Goal: Information Seeking & Learning: Learn about a topic

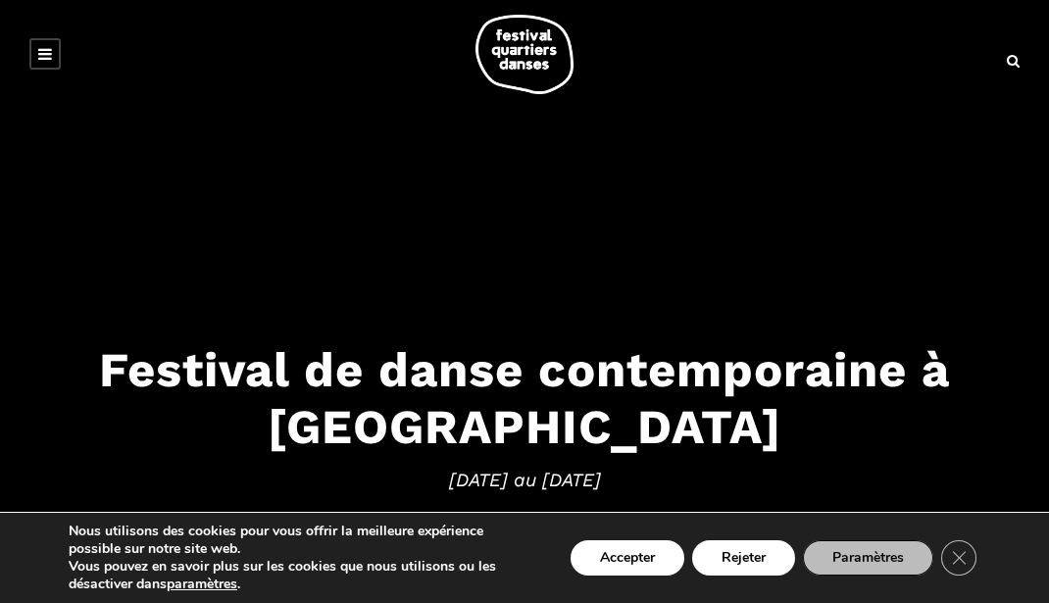
click at [37, 47] on link at bounding box center [44, 53] width 31 height 31
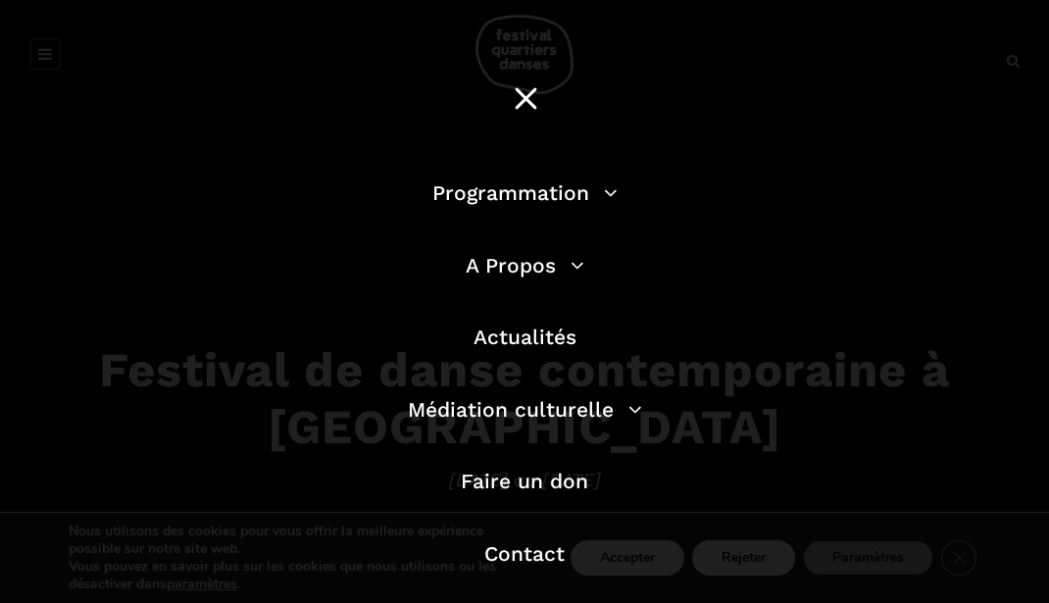
click at [523, 177] on li "Programmation Billetterie 2025 Programmation Gratuite Calendrier du Festival Le…" at bounding box center [524, 202] width 559 height 53
click at [527, 189] on link "Programmation" at bounding box center [524, 192] width 185 height 25
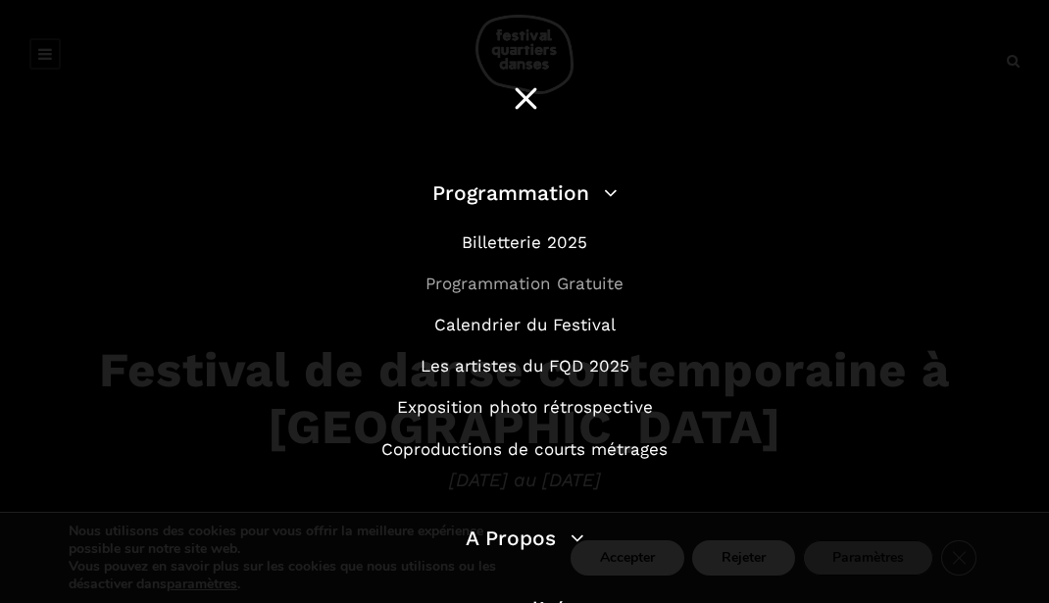
click at [551, 274] on link "Programmation Gratuite" at bounding box center [524, 284] width 198 height 20
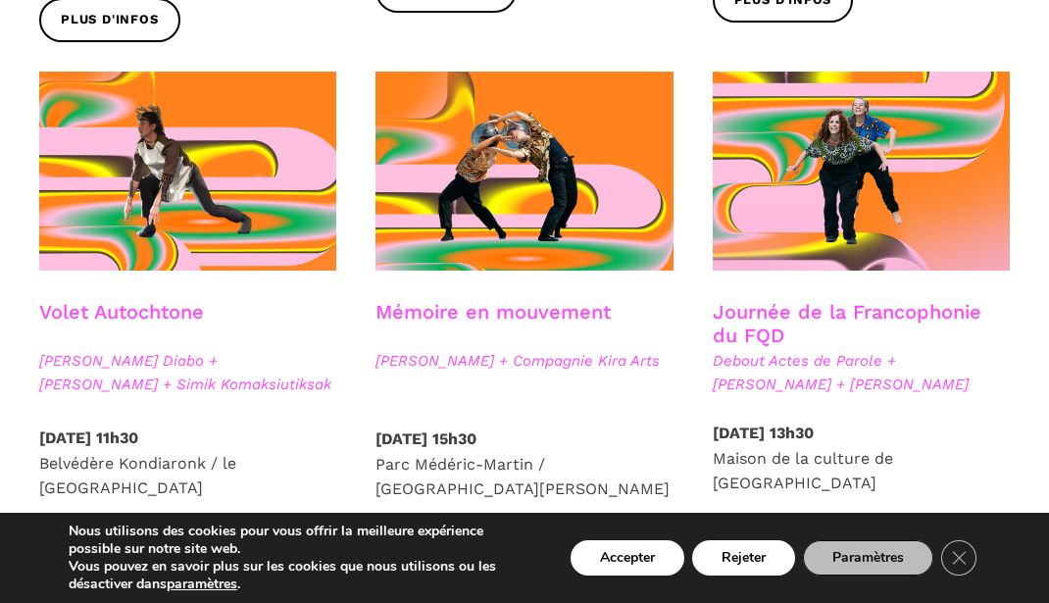
scroll to position [1026, 0]
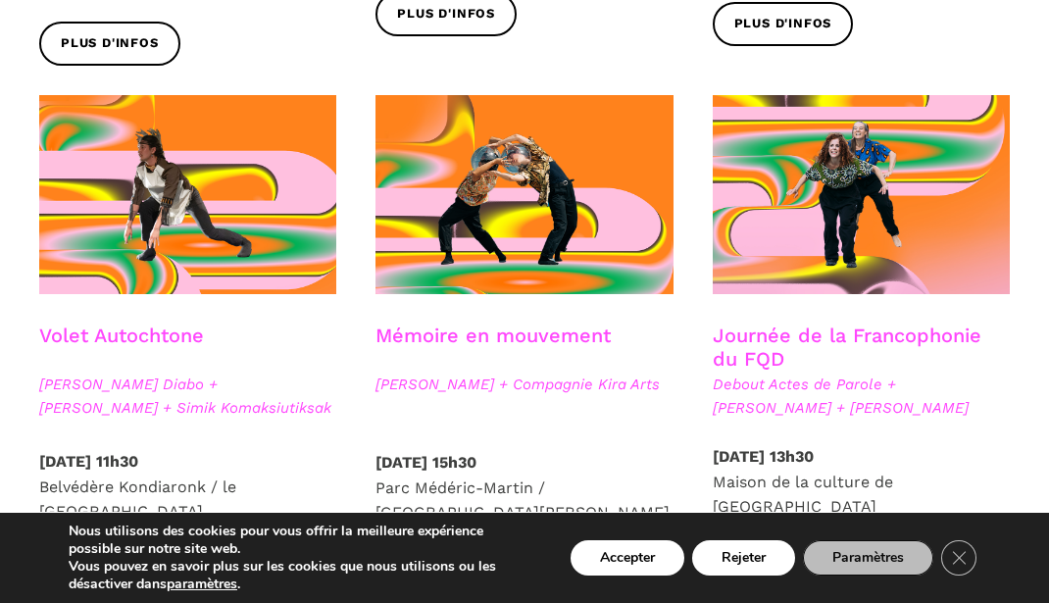
click at [148, 333] on link "Volet Autochtone" at bounding box center [121, 336] width 165 height 24
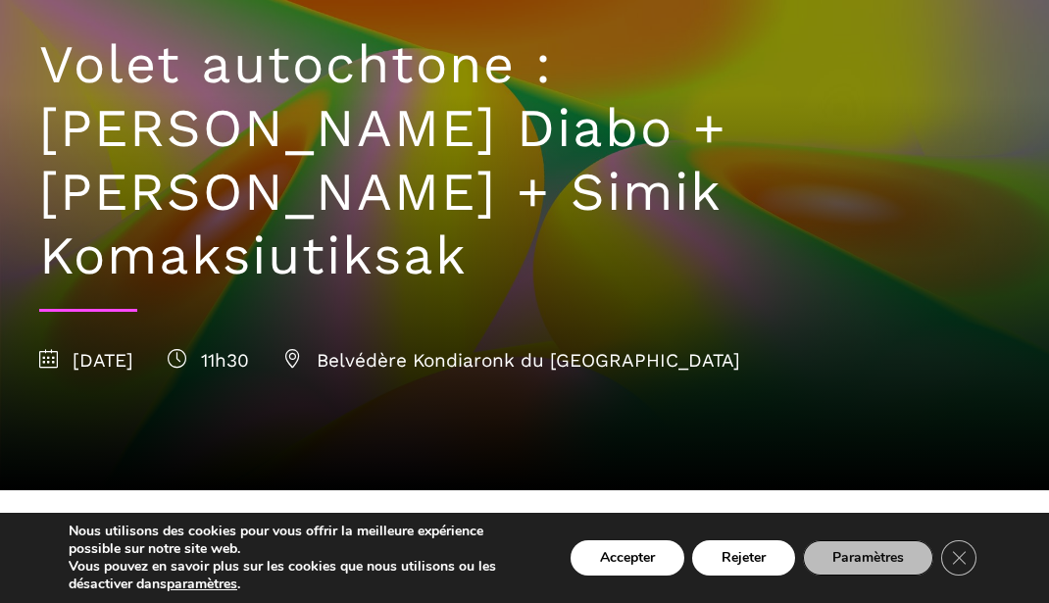
scroll to position [204, 0]
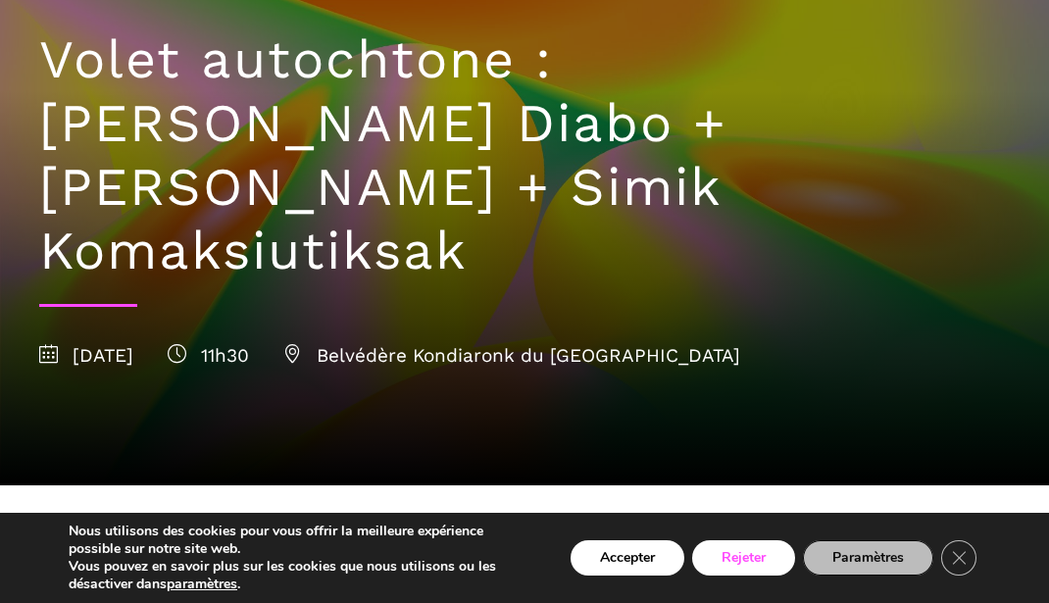
click at [739, 554] on button "Rejeter" at bounding box center [743, 557] width 103 height 35
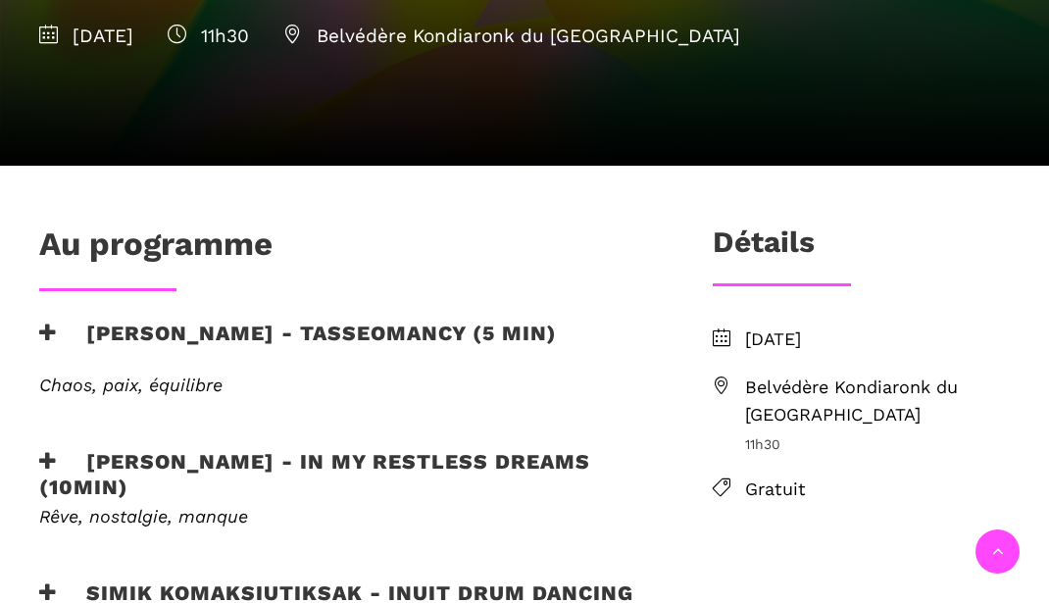
scroll to position [528, 0]
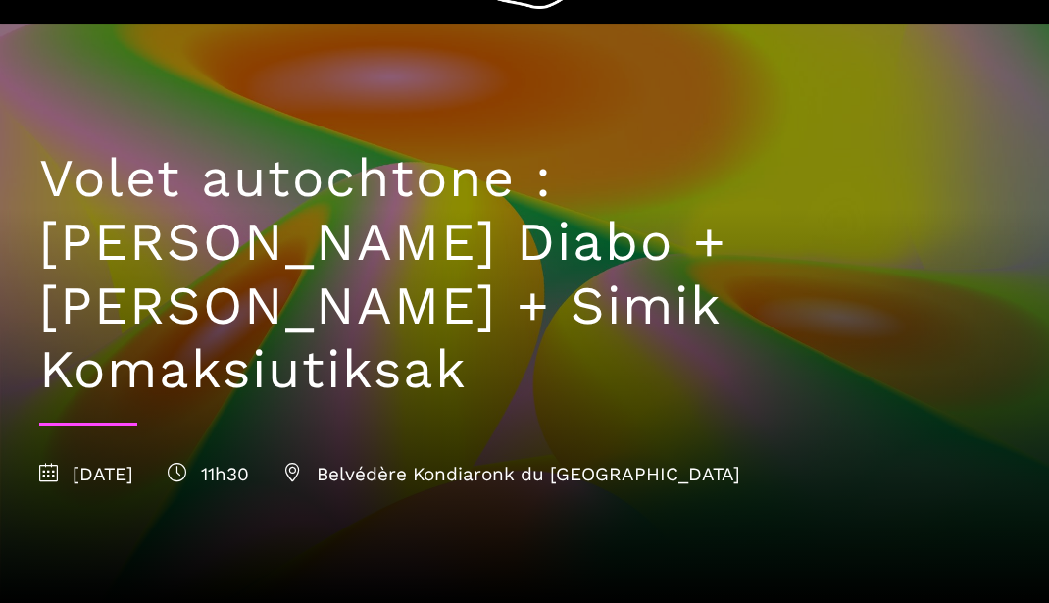
scroll to position [51, 0]
